Goal: Register for event/course

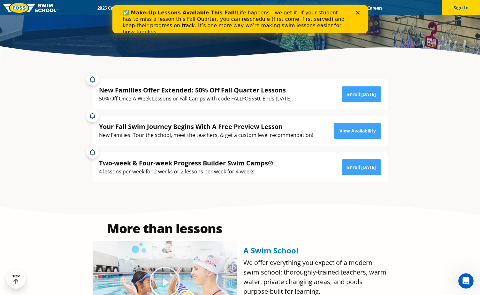
scroll to position [160, 0]
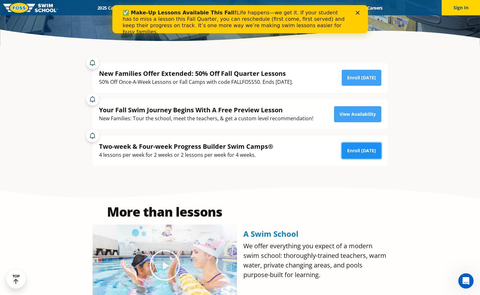
click at [365, 148] on link "Enroll Today" at bounding box center [362, 151] width 40 height 16
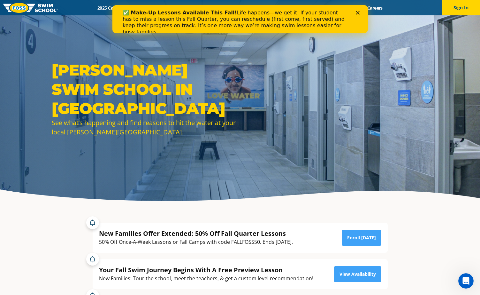
click at [356, 12] on icon "Close" at bounding box center [358, 13] width 4 height 4
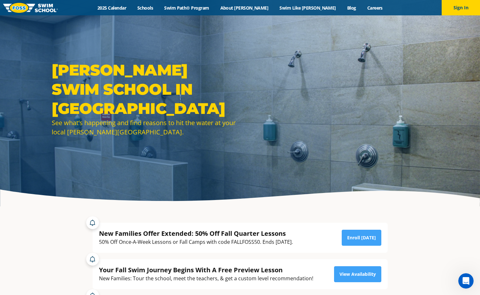
click at [40, 7] on img at bounding box center [30, 8] width 55 height 10
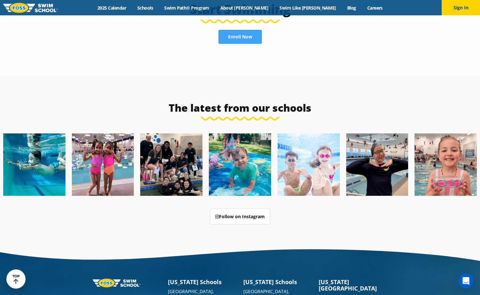
scroll to position [1534, 0]
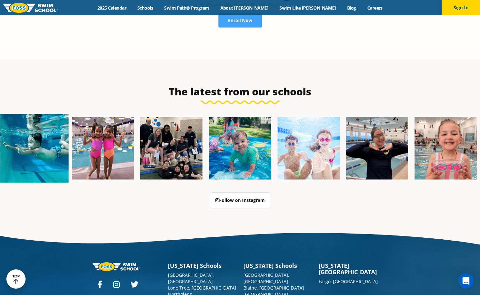
click at [43, 114] on img at bounding box center [34, 148] width 68 height 68
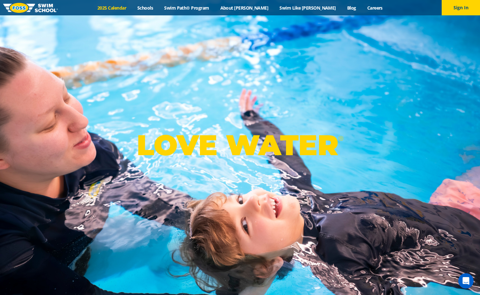
click at [129, 5] on link "2025 Calendar" at bounding box center [112, 8] width 40 height 6
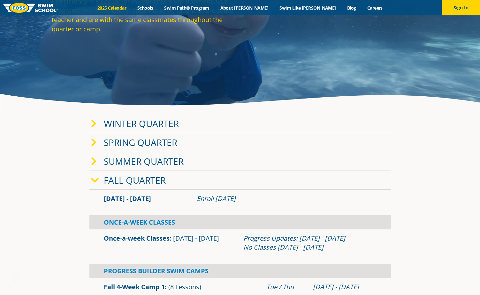
scroll to position [96, 0]
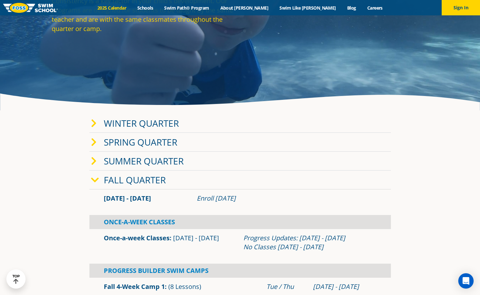
click at [129, 180] on link "Fall Quarter" at bounding box center [135, 180] width 62 height 12
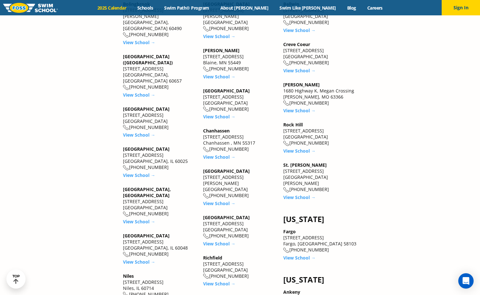
scroll to position [543, 0]
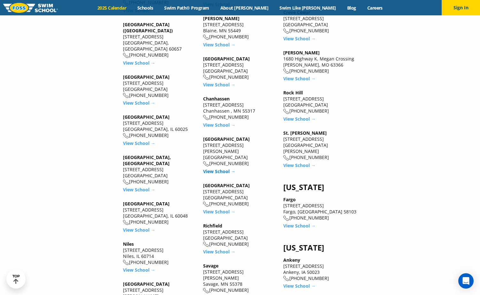
click at [224, 168] on link "View School →" at bounding box center [219, 171] width 32 height 6
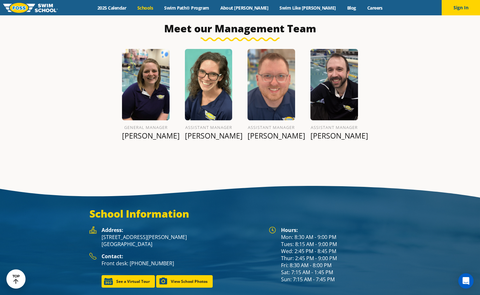
scroll to position [790, 0]
